Goal: Task Accomplishment & Management: Manage account settings

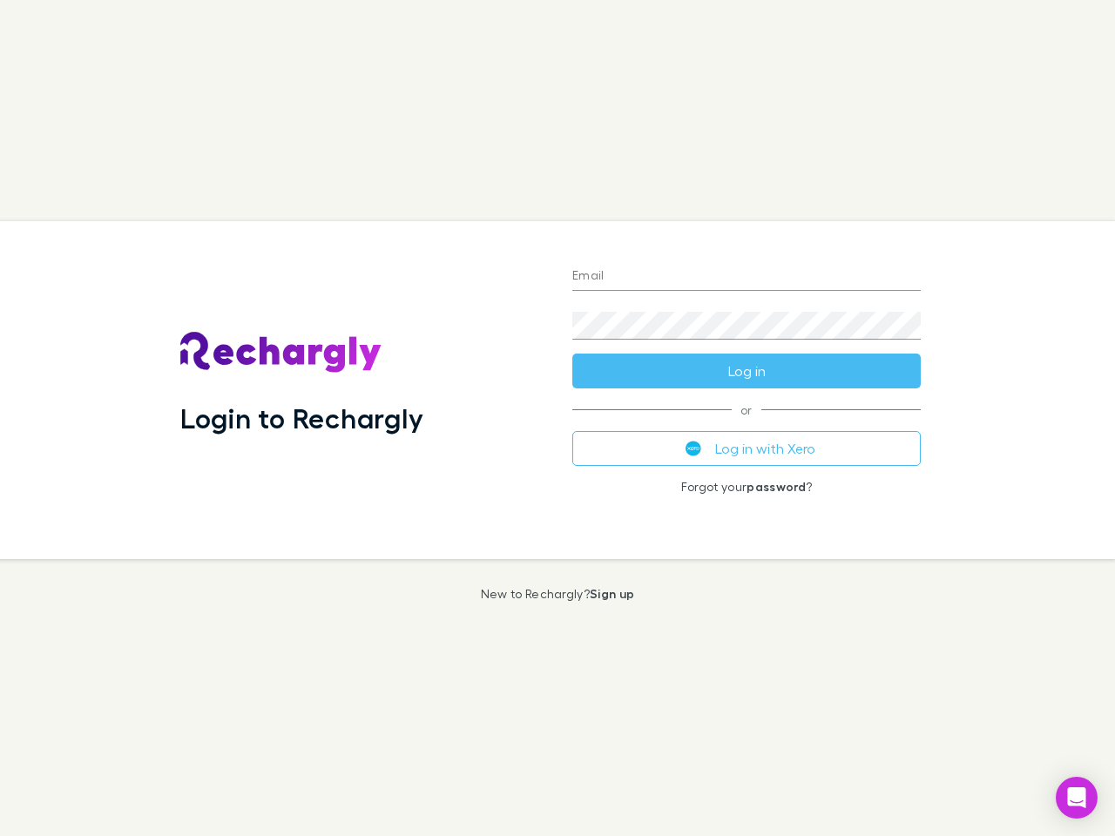
click at [558, 418] on div "Login to Rechargly" at bounding box center [362, 390] width 392 height 338
click at [747, 277] on input "Email" at bounding box center [746, 277] width 349 height 28
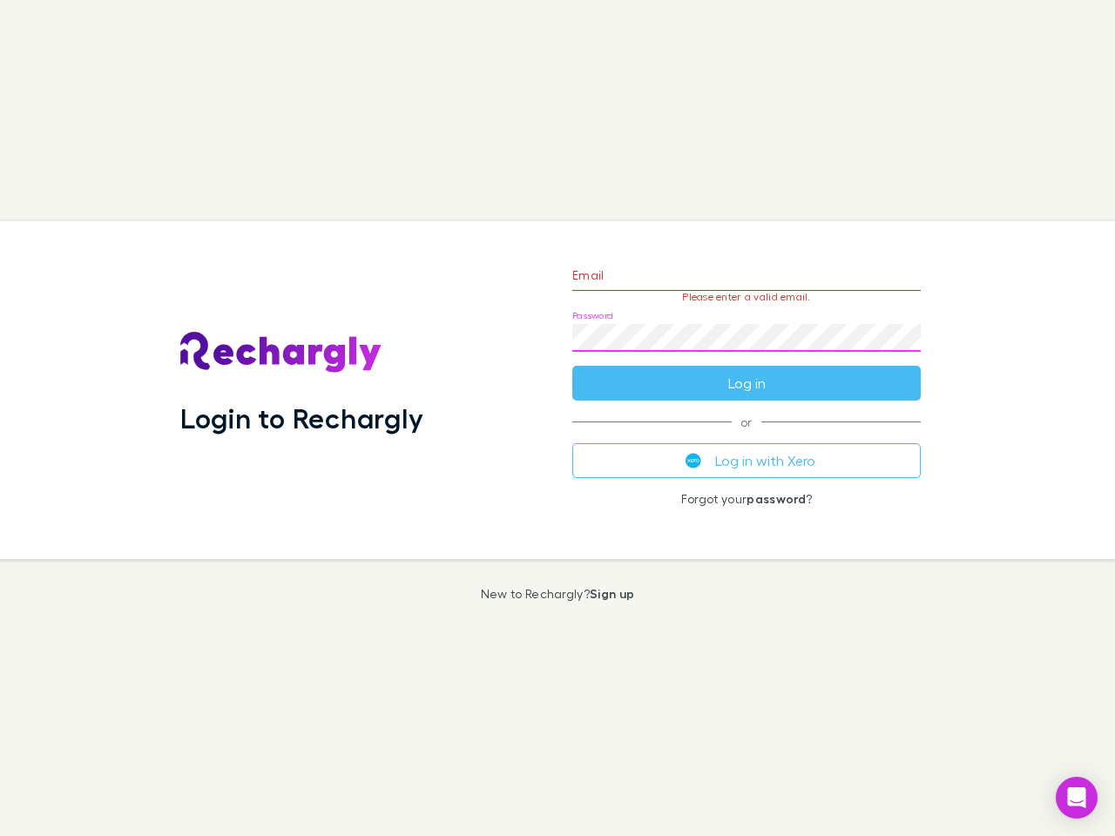
click at [747, 371] on form "Email Please enter a valid email. Password Log in" at bounding box center [746, 325] width 349 height 152
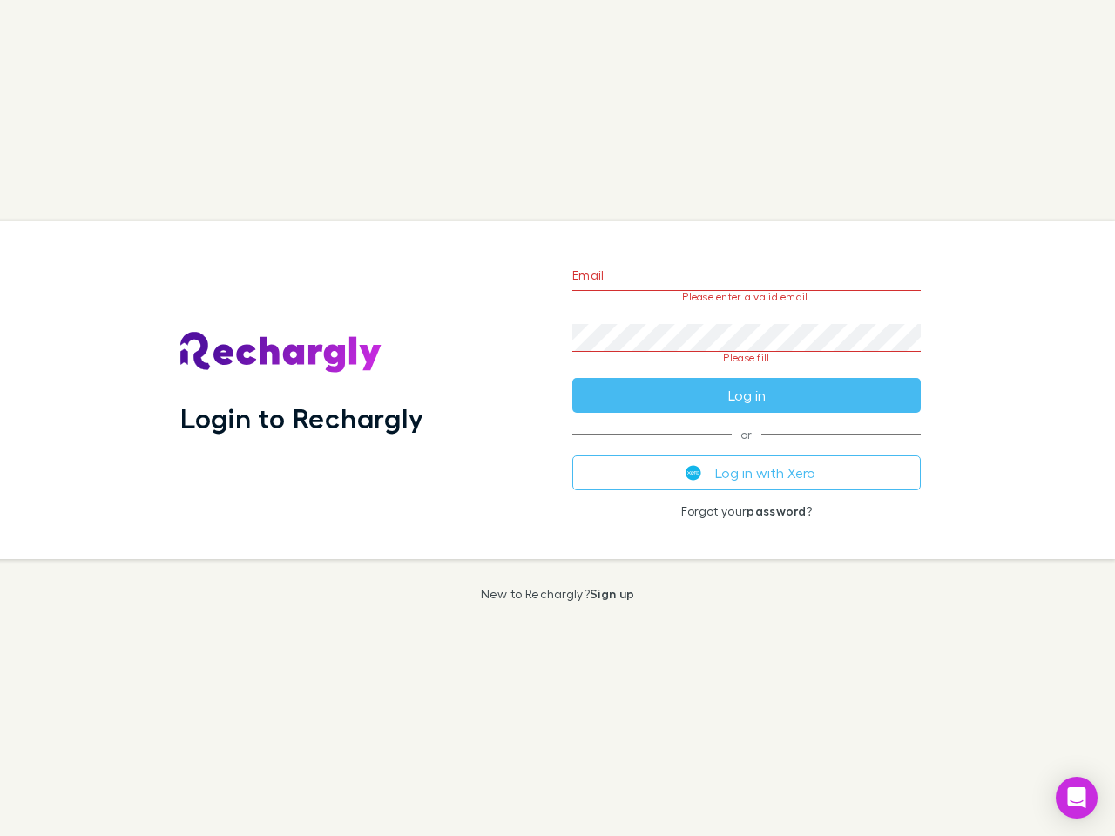
click at [747, 449] on div "Email Please enter a valid email. Password Please fill Log in or Log in with Xe…" at bounding box center [746, 390] width 376 height 338
click at [1077, 798] on icon "Open Intercom Messenger" at bounding box center [1077, 798] width 18 height 21
